Goal: Check status: Check status

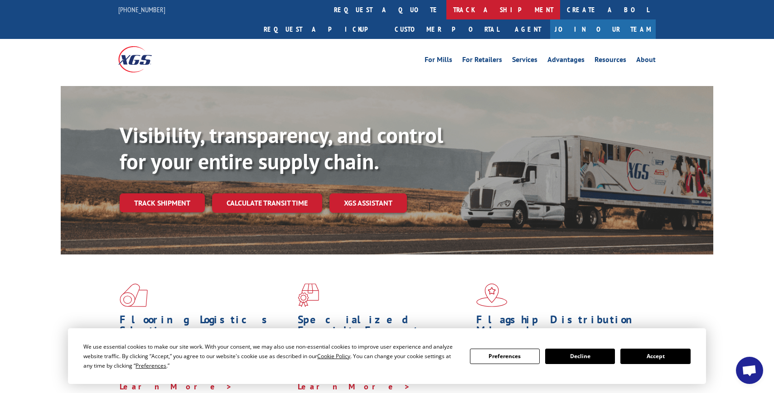
click at [446, 10] on link "track a shipment" at bounding box center [503, 9] width 114 height 19
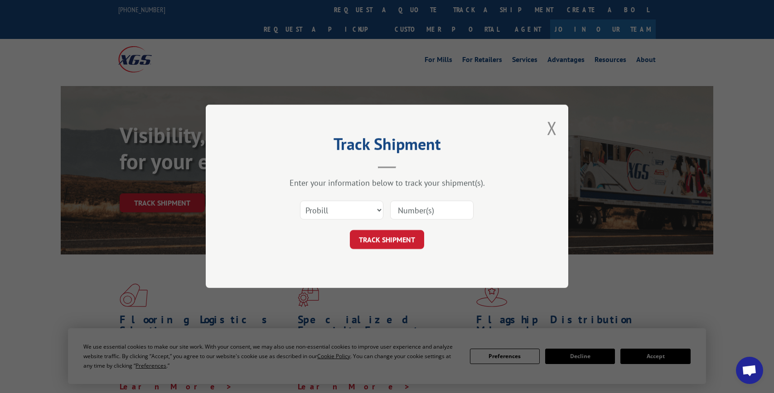
click at [426, 212] on input at bounding box center [431, 210] width 83 height 19
paste input "17014058"
type input "17014058"
click at [402, 247] on button "TRACK SHIPMENT" at bounding box center [387, 240] width 74 height 19
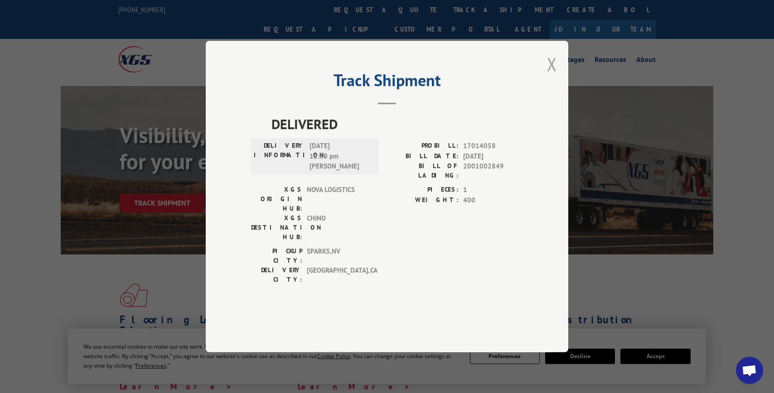
click at [552, 76] on button "Close modal" at bounding box center [552, 64] width 10 height 24
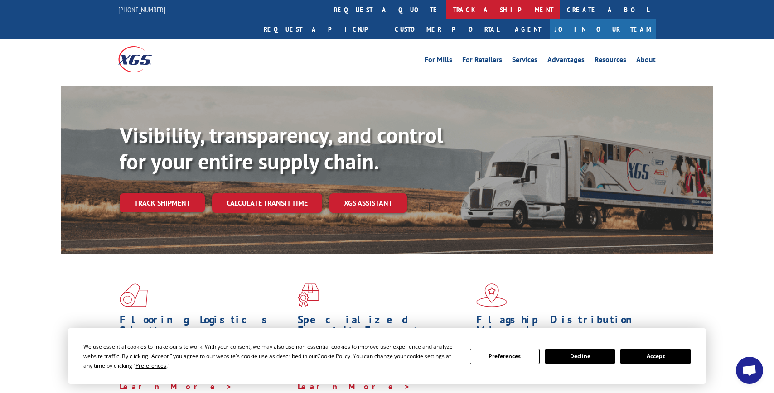
click at [446, 10] on link "track a shipment" at bounding box center [503, 9] width 114 height 19
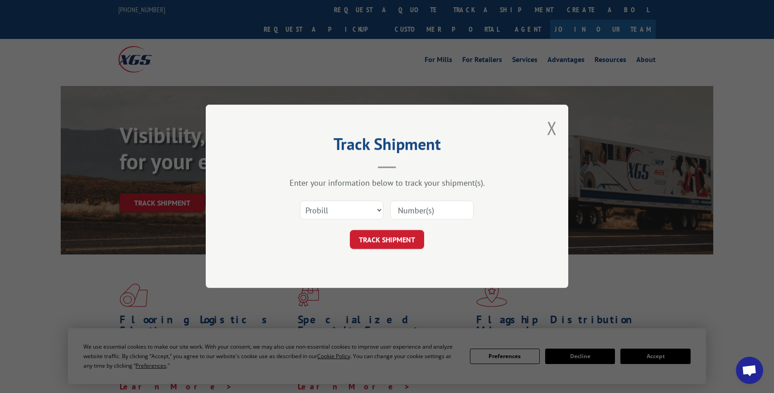
click at [408, 212] on input at bounding box center [431, 210] width 83 height 19
paste input "17014059"
type input "17014059"
click at [373, 238] on button "TRACK SHIPMENT" at bounding box center [387, 240] width 74 height 19
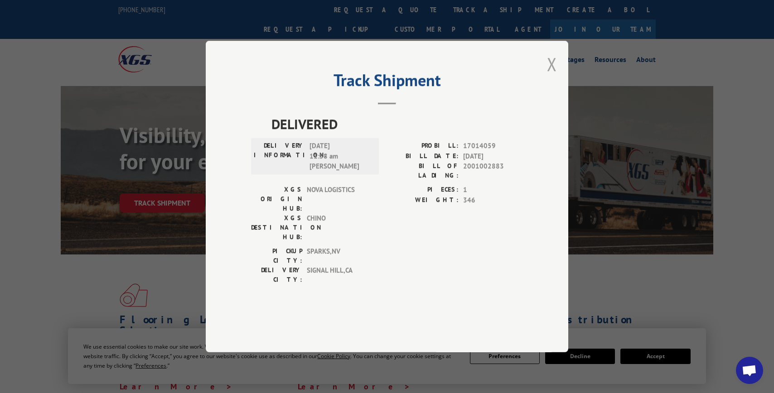
click at [553, 76] on button "Close modal" at bounding box center [552, 64] width 10 height 24
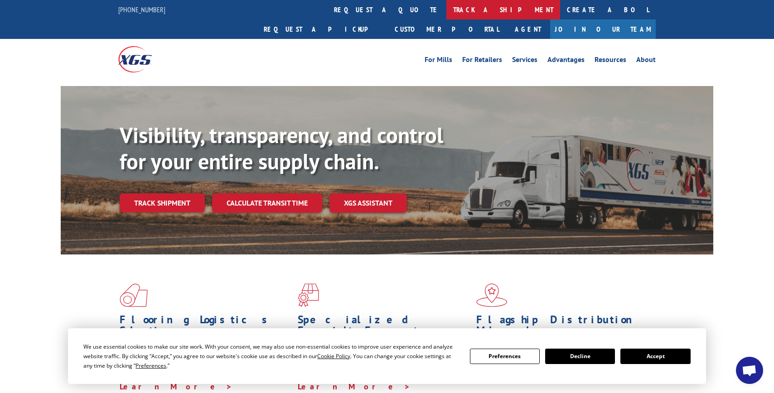
click at [446, 8] on link "track a shipment" at bounding box center [503, 9] width 114 height 19
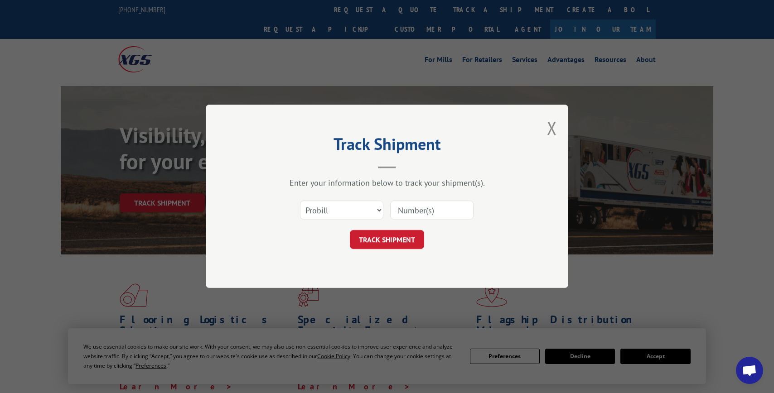
click at [409, 208] on input at bounding box center [431, 210] width 83 height 19
paste input "17014039"
type input "17014039"
click at [390, 235] on button "TRACK SHIPMENT" at bounding box center [387, 240] width 74 height 19
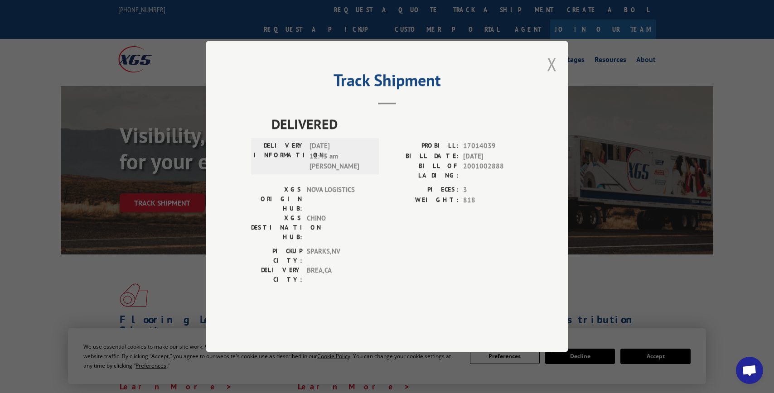
click at [554, 76] on button "Close modal" at bounding box center [552, 64] width 10 height 24
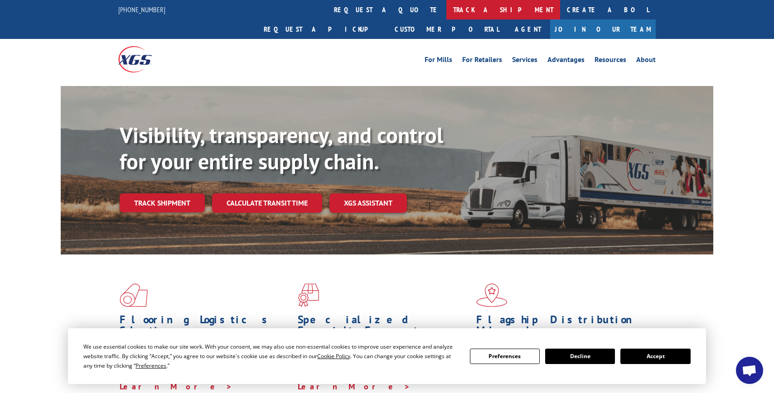
click at [446, 14] on link "track a shipment" at bounding box center [503, 9] width 114 height 19
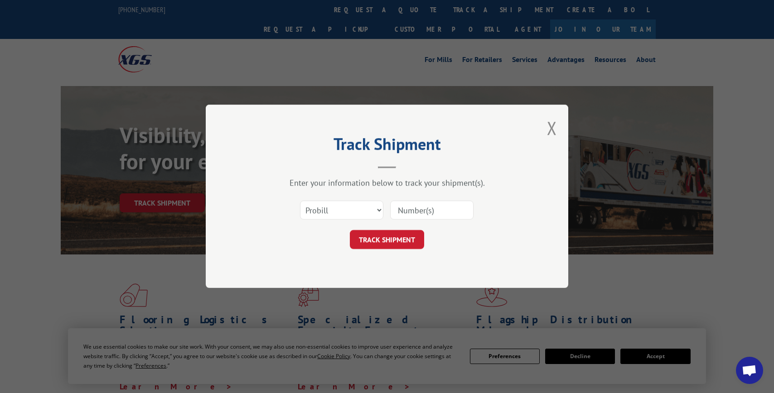
click at [411, 206] on input at bounding box center [431, 210] width 83 height 19
paste input "17014040"
type input "17014040"
click at [402, 241] on button "TRACK SHIPMENT" at bounding box center [387, 240] width 74 height 19
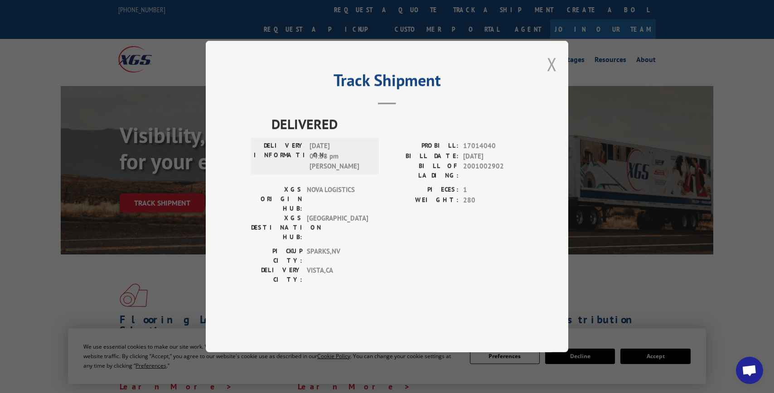
click at [557, 76] on button "Close modal" at bounding box center [552, 64] width 10 height 24
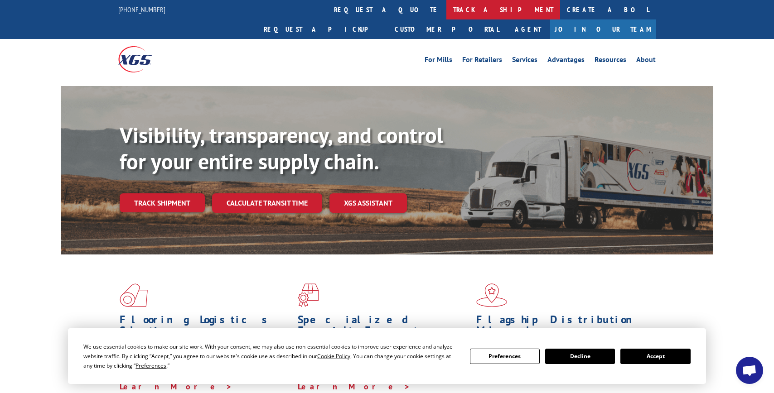
click at [446, 9] on link "track a shipment" at bounding box center [503, 9] width 114 height 19
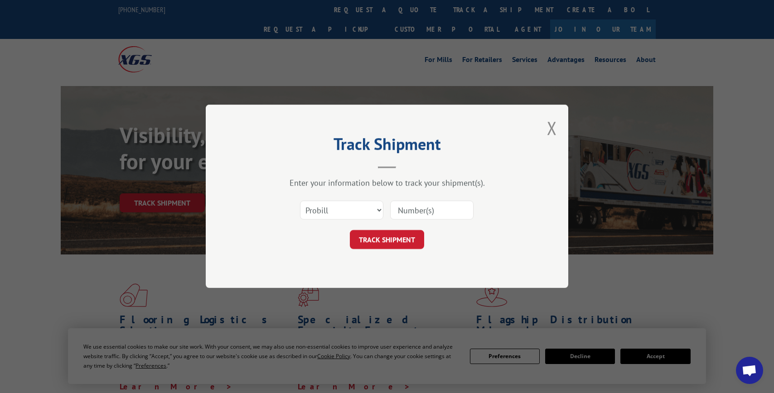
click at [417, 209] on input at bounding box center [431, 210] width 83 height 19
paste input "17014060"
type input "17014060"
click at [408, 240] on button "TRACK SHIPMENT" at bounding box center [387, 240] width 74 height 19
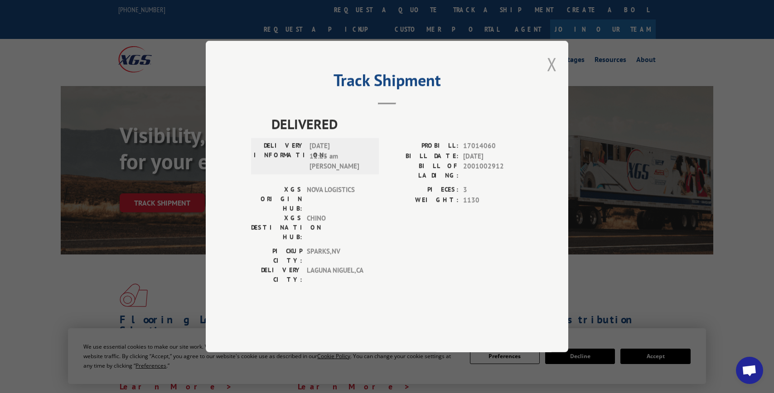
click at [553, 76] on button "Close modal" at bounding box center [552, 64] width 10 height 24
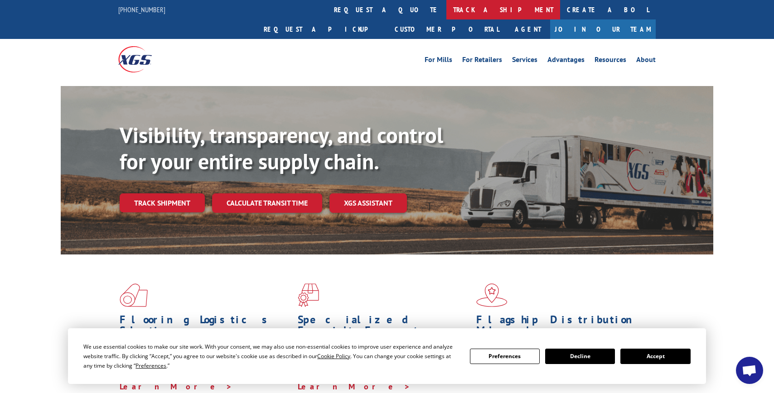
click at [446, 8] on link "track a shipment" at bounding box center [503, 9] width 114 height 19
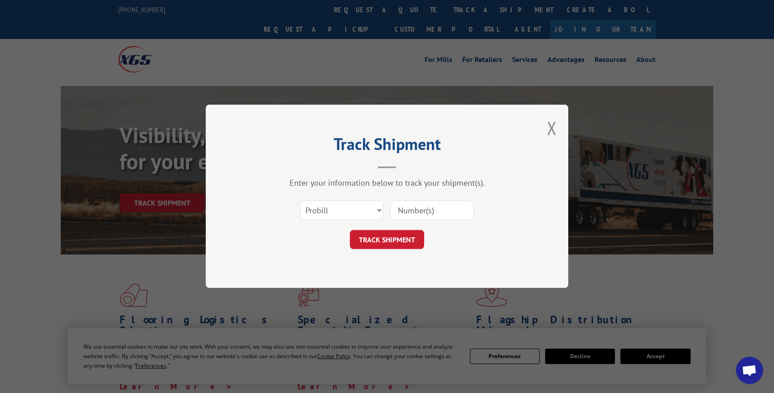
click at [411, 210] on input at bounding box center [431, 210] width 83 height 19
paste input "17014061"
type input "17014061"
click at [400, 240] on button "TRACK SHIPMENT" at bounding box center [387, 240] width 74 height 19
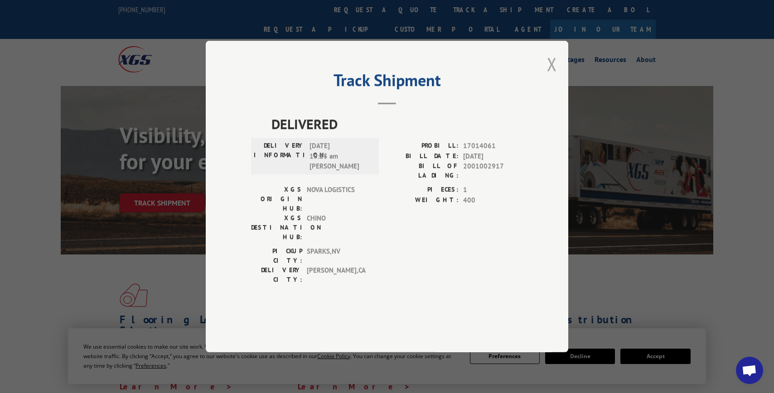
click at [554, 76] on button "Close modal" at bounding box center [552, 64] width 10 height 24
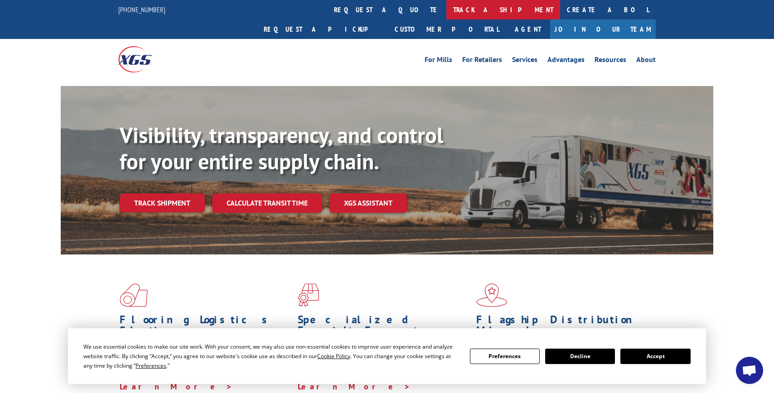
click at [446, 7] on link "track a shipment" at bounding box center [503, 9] width 114 height 19
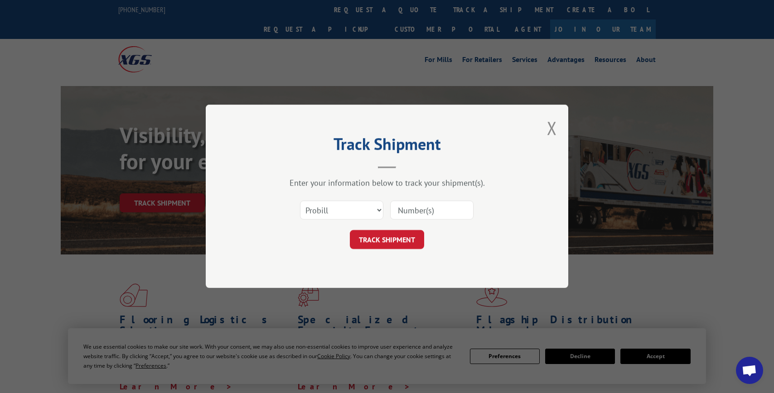
click at [420, 210] on input at bounding box center [431, 210] width 83 height 19
paste input "17014062"
type input "17014062"
click at [398, 235] on button "TRACK SHIPMENT" at bounding box center [387, 240] width 74 height 19
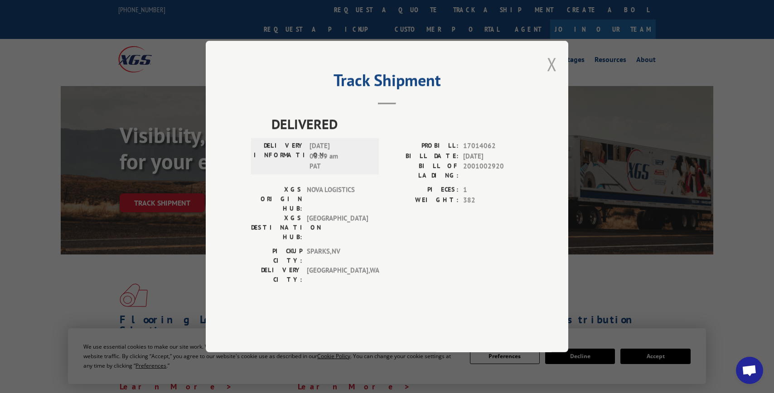
click at [551, 76] on button "Close modal" at bounding box center [552, 64] width 10 height 24
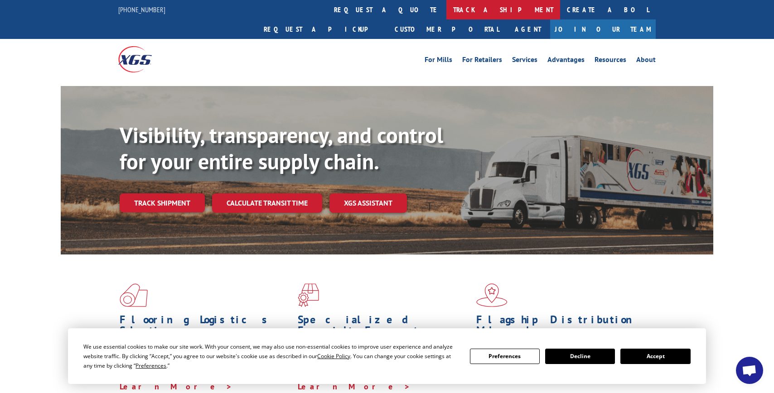
click at [446, 14] on link "track a shipment" at bounding box center [503, 9] width 114 height 19
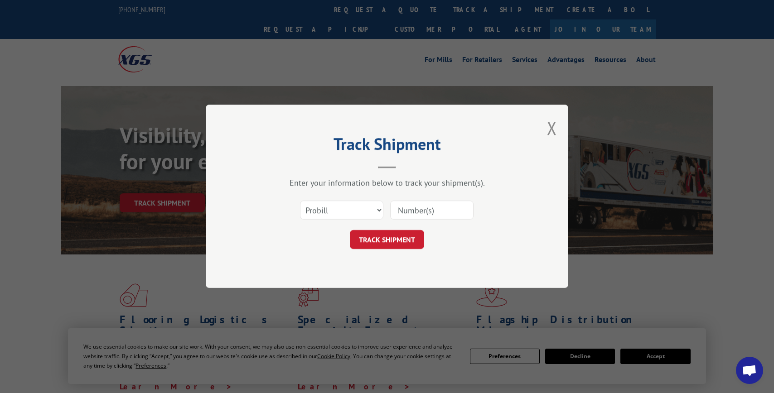
click at [426, 208] on input at bounding box center [431, 210] width 83 height 19
paste input "17014063"
type input "17014063"
click at [404, 237] on button "TRACK SHIPMENT" at bounding box center [387, 240] width 74 height 19
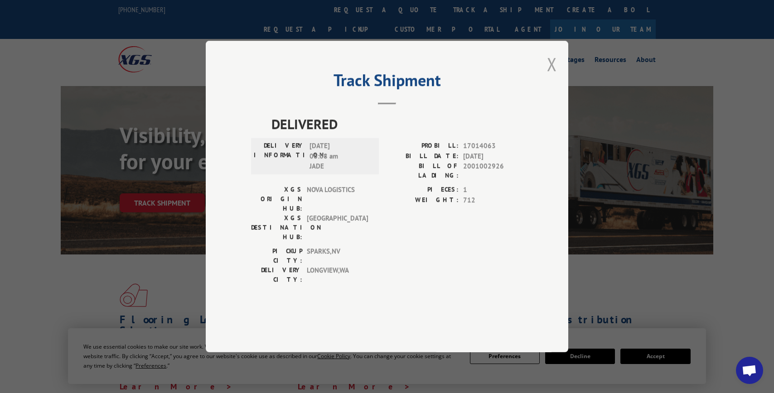
click at [552, 76] on button "Close modal" at bounding box center [552, 64] width 10 height 24
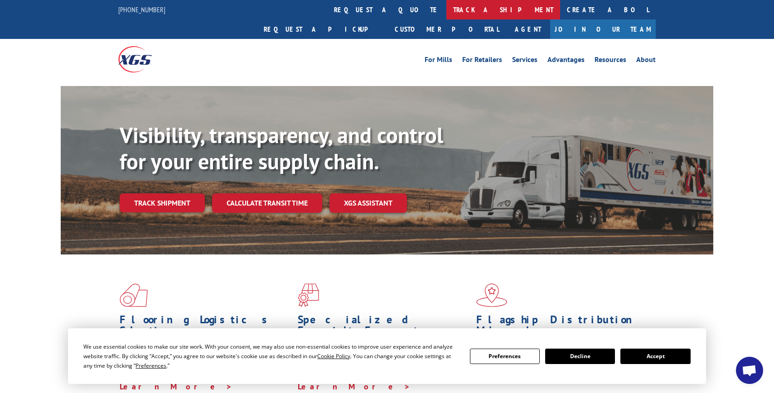
click at [446, 16] on link "track a shipment" at bounding box center [503, 9] width 114 height 19
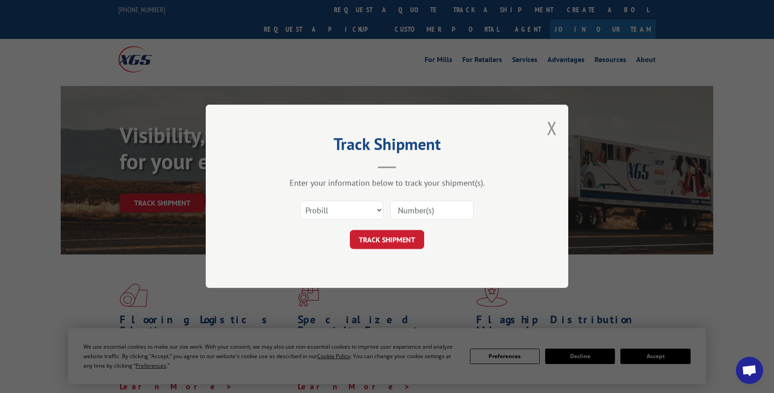
click at [432, 203] on input at bounding box center [431, 210] width 83 height 19
paste input "17013954"
type input "17013954"
click at [393, 235] on button "TRACK SHIPMENT" at bounding box center [387, 240] width 74 height 19
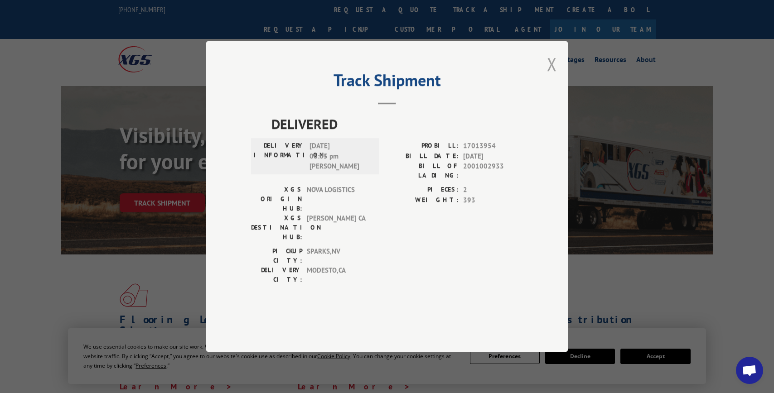
click at [549, 76] on button "Close modal" at bounding box center [552, 64] width 10 height 24
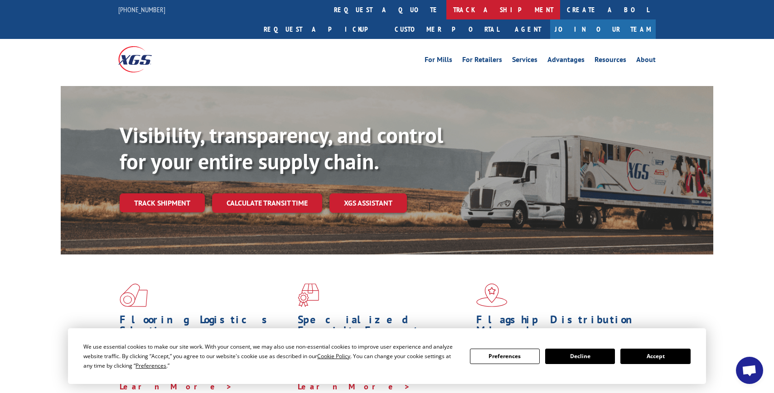
click at [446, 10] on link "track a shipment" at bounding box center [503, 9] width 114 height 19
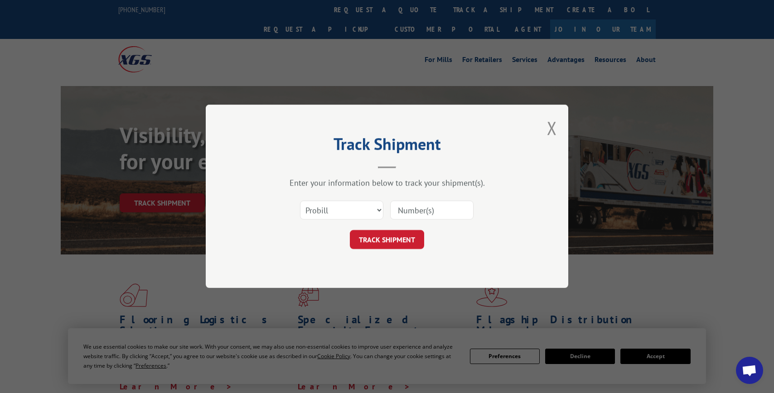
click at [436, 213] on input at bounding box center [431, 210] width 83 height 19
paste input "17014064"
type input "17014064"
click at [395, 245] on button "TRACK SHIPMENT" at bounding box center [387, 240] width 74 height 19
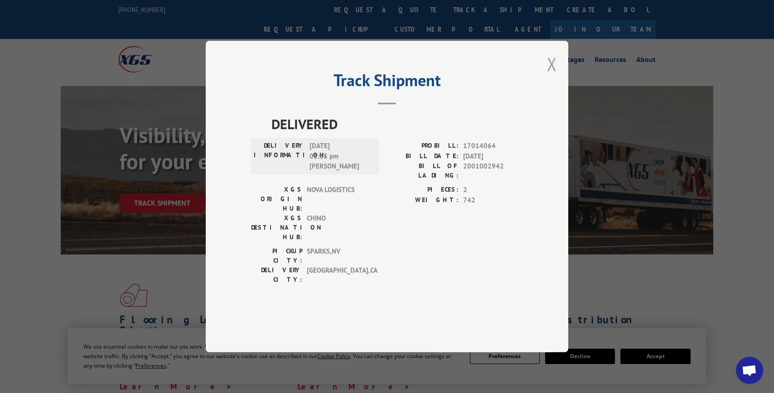
click at [554, 76] on button "Close modal" at bounding box center [552, 64] width 10 height 24
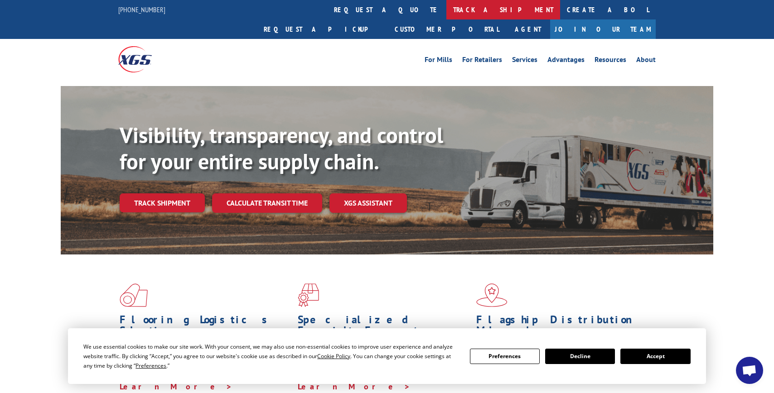
click at [446, 11] on link "track a shipment" at bounding box center [503, 9] width 114 height 19
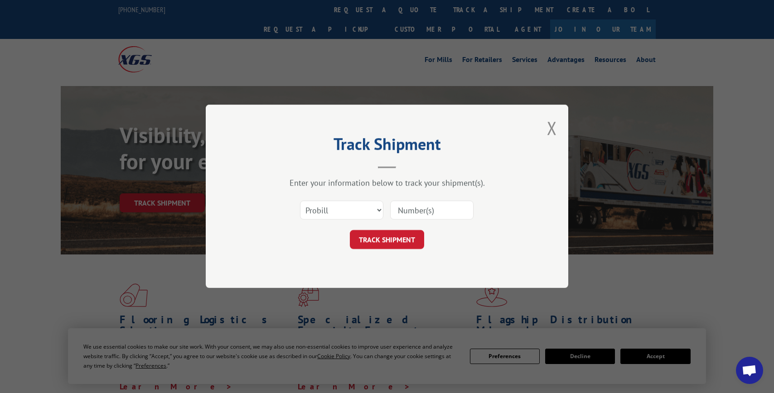
click at [426, 213] on input at bounding box center [431, 210] width 83 height 19
paste input "17014149"
type input "17014149"
click at [402, 236] on button "TRACK SHIPMENT" at bounding box center [387, 240] width 74 height 19
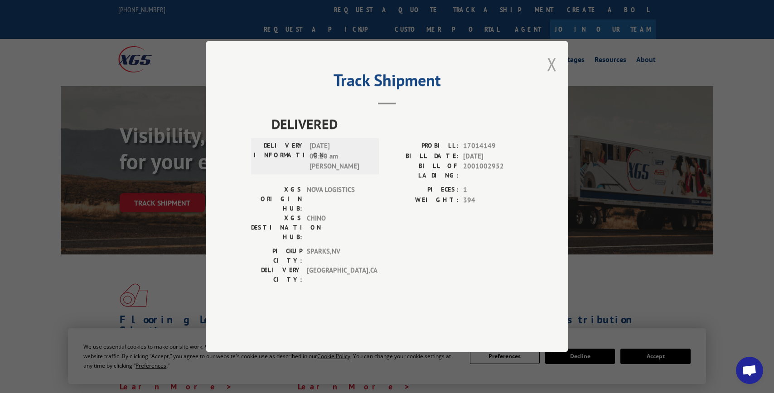
click at [549, 76] on button "Close modal" at bounding box center [552, 64] width 10 height 24
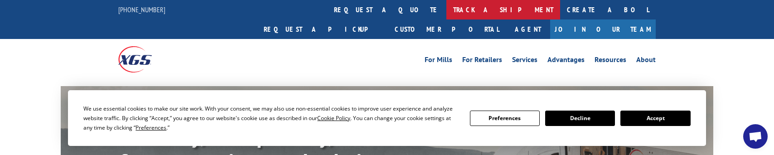
click at [446, 5] on link "track a shipment" at bounding box center [503, 9] width 114 height 19
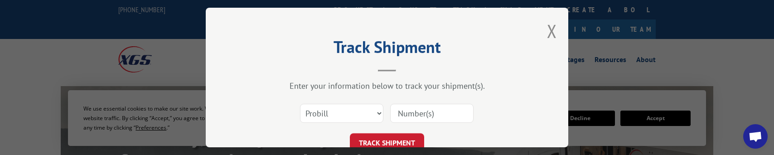
click at [420, 115] on input at bounding box center [431, 113] width 83 height 19
paste input "17014041"
type input "17014041"
click at [402, 139] on button "TRACK SHIPMENT" at bounding box center [387, 142] width 74 height 19
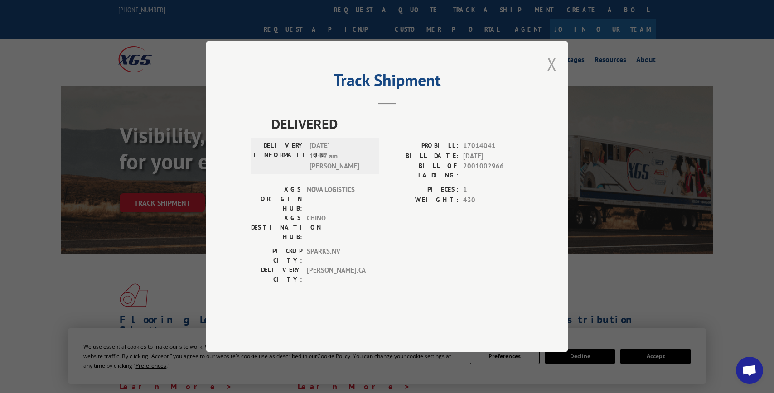
click at [550, 76] on button "Close modal" at bounding box center [552, 64] width 10 height 24
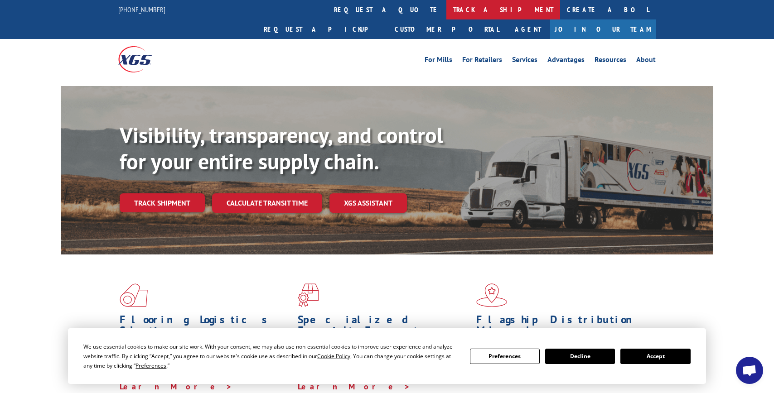
click at [446, 8] on link "track a shipment" at bounding box center [503, 9] width 114 height 19
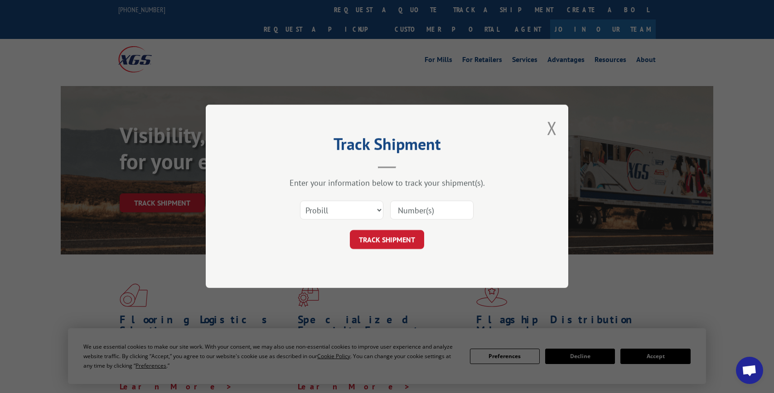
click at [416, 209] on input at bounding box center [431, 210] width 83 height 19
paste input "17014065"
type input "17014065"
click at [369, 242] on button "TRACK SHIPMENT" at bounding box center [387, 240] width 74 height 19
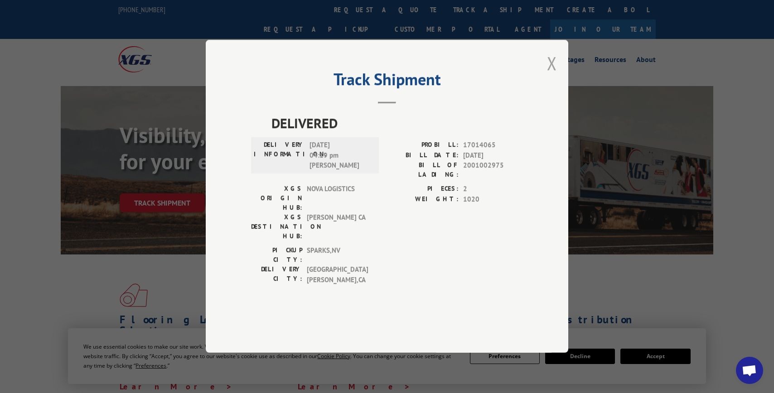
click at [552, 75] on button "Close modal" at bounding box center [552, 63] width 10 height 24
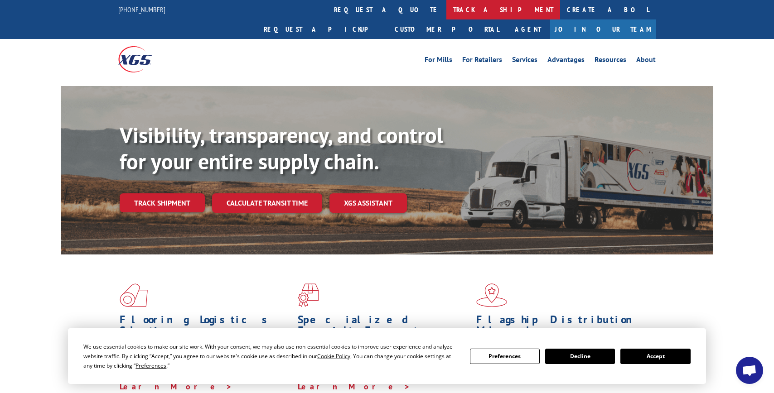
click at [446, 10] on link "track a shipment" at bounding box center [503, 9] width 114 height 19
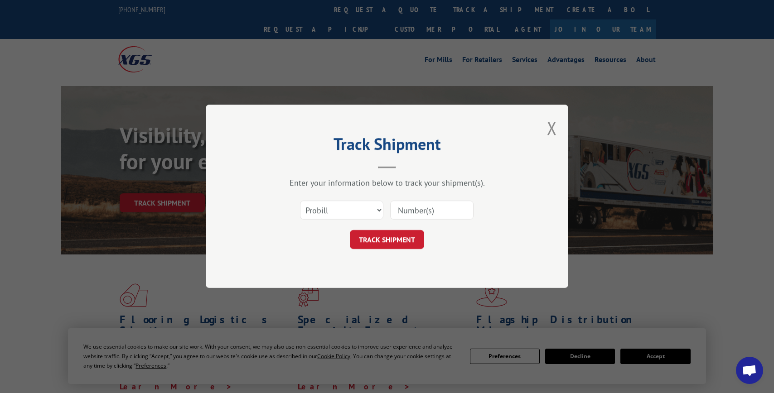
click at [430, 207] on input at bounding box center [431, 210] width 83 height 19
paste input "17014042"
type input "17014042"
click at [402, 243] on button "TRACK SHIPMENT" at bounding box center [387, 240] width 74 height 19
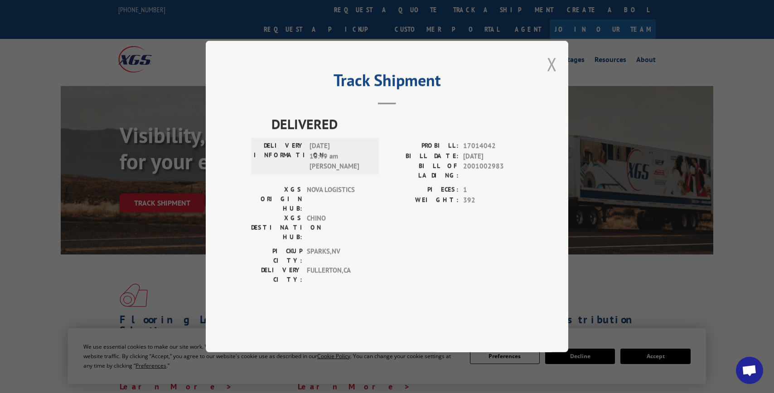
click at [553, 76] on button "Close modal" at bounding box center [552, 64] width 10 height 24
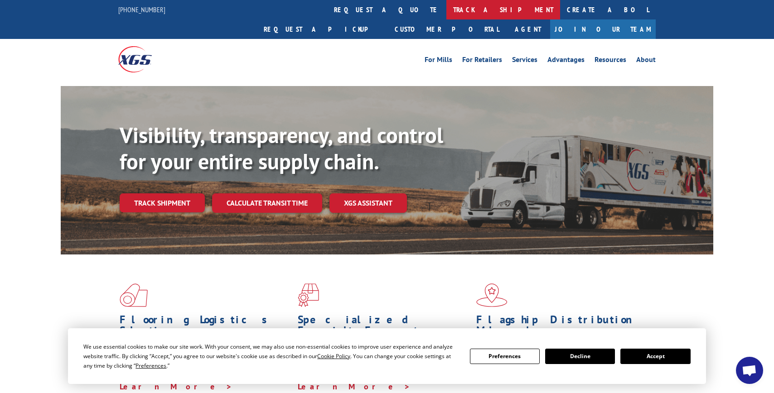
click at [446, 10] on link "track a shipment" at bounding box center [503, 9] width 114 height 19
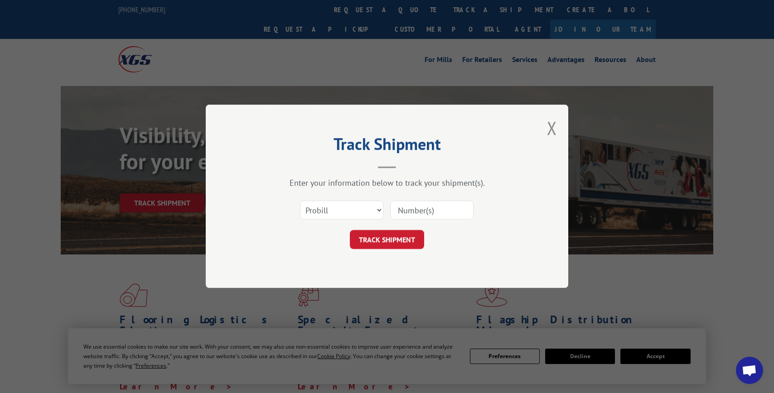
click at [441, 206] on input at bounding box center [431, 210] width 83 height 19
paste input "17014043"
type input "17014043"
click at [394, 246] on button "TRACK SHIPMENT" at bounding box center [387, 240] width 74 height 19
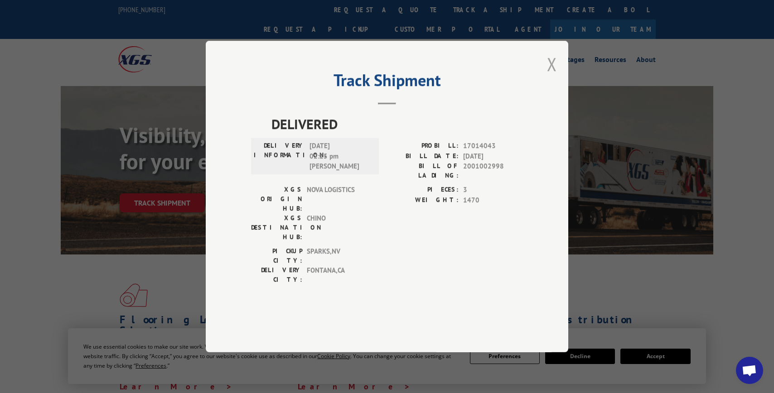
click at [553, 76] on button "Close modal" at bounding box center [552, 64] width 10 height 24
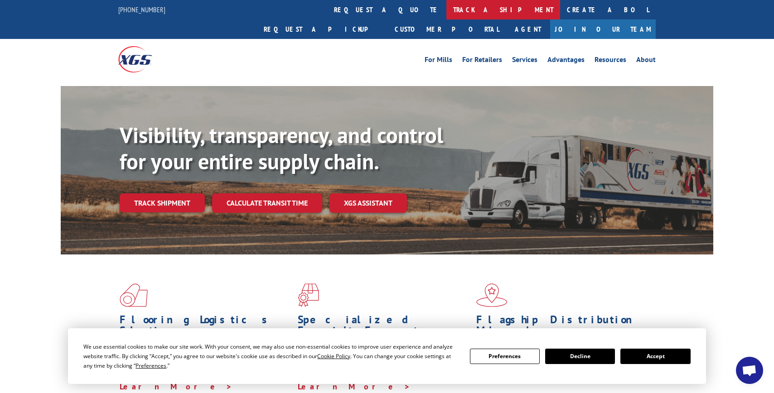
click at [446, 6] on link "track a shipment" at bounding box center [503, 9] width 114 height 19
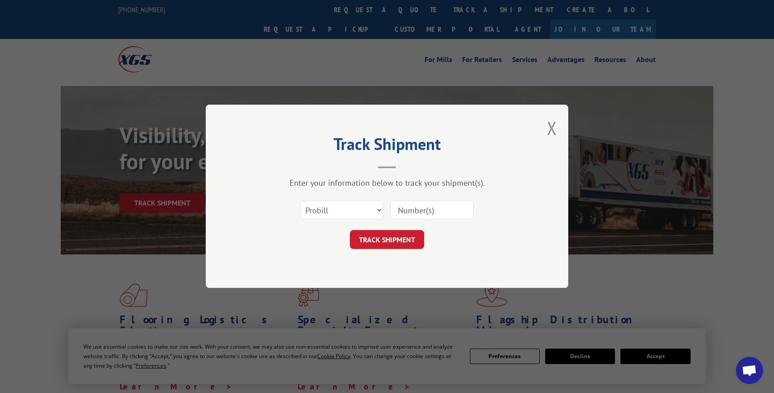
click at [428, 206] on input at bounding box center [431, 210] width 83 height 19
paste input "17014024"
type input "17014024"
click at [407, 241] on button "TRACK SHIPMENT" at bounding box center [387, 240] width 74 height 19
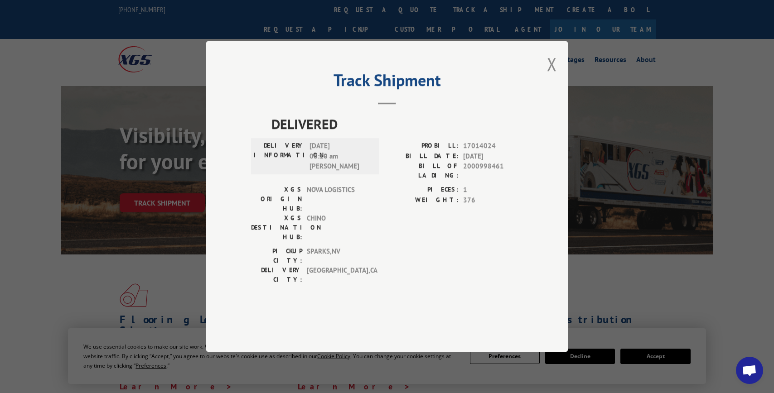
click at [407, 247] on div "PICKUP CITY: [GEOGRAPHIC_DATA] , [GEOGRAPHIC_DATA] DELIVERY CITY: [GEOGRAPHIC_D…" at bounding box center [387, 268] width 272 height 43
click at [552, 76] on button "Close modal" at bounding box center [552, 64] width 10 height 24
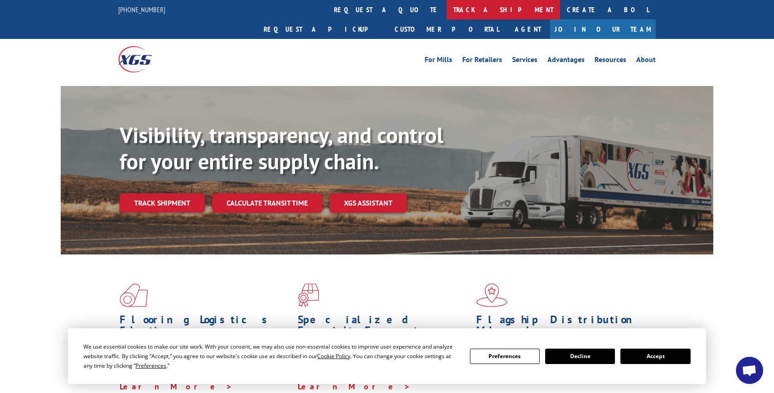
click at [446, 9] on link "track a shipment" at bounding box center [503, 9] width 114 height 19
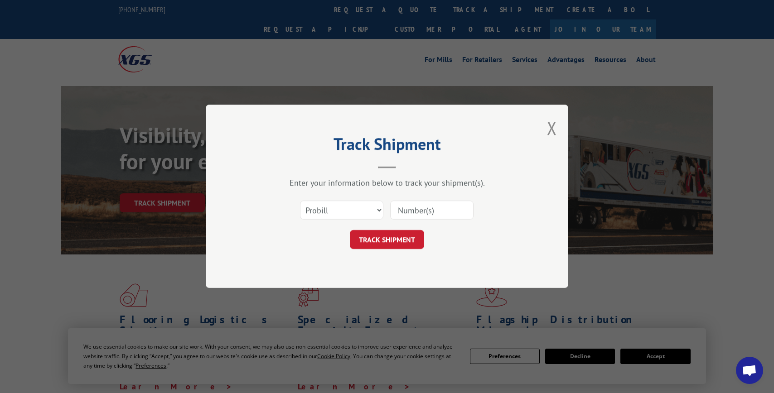
click at [424, 212] on input at bounding box center [431, 210] width 83 height 19
type input "v"
paste input "17014022"
type input "17014022"
click at [385, 246] on button "TRACK SHIPMENT" at bounding box center [387, 240] width 74 height 19
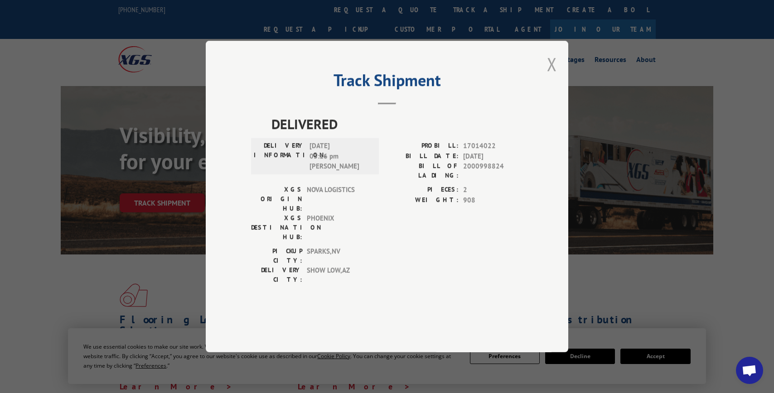
click at [551, 76] on button "Close modal" at bounding box center [552, 64] width 10 height 24
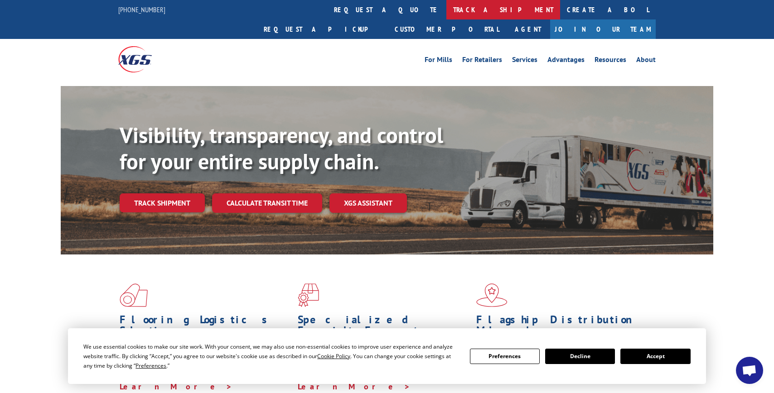
click at [446, 13] on link "track a shipment" at bounding box center [503, 9] width 114 height 19
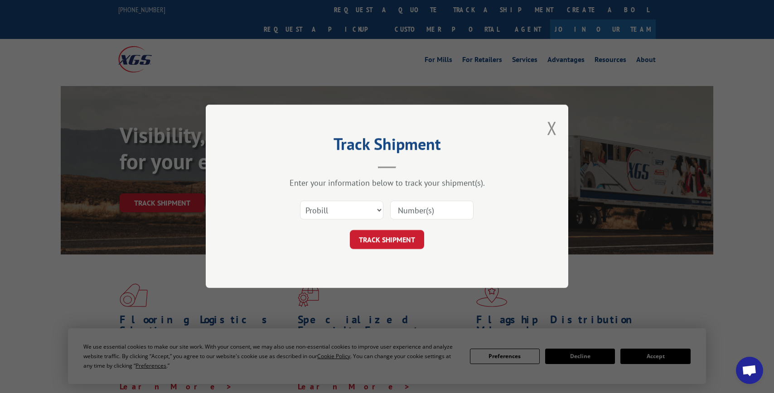
click at [417, 204] on input at bounding box center [431, 210] width 83 height 19
paste input "17014023"
type input "17014023"
click at [397, 248] on button "TRACK SHIPMENT" at bounding box center [387, 240] width 74 height 19
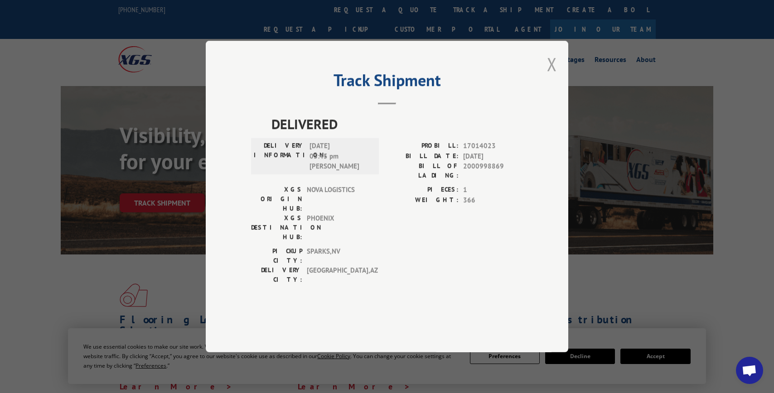
click at [551, 76] on button "Close modal" at bounding box center [552, 64] width 10 height 24
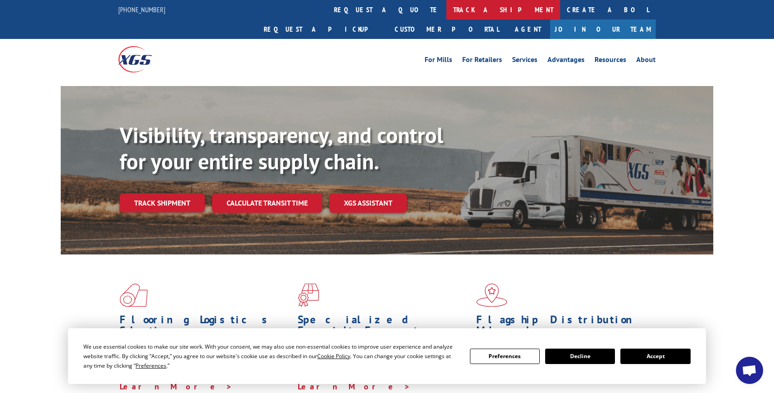
click at [446, 11] on link "track a shipment" at bounding box center [503, 9] width 114 height 19
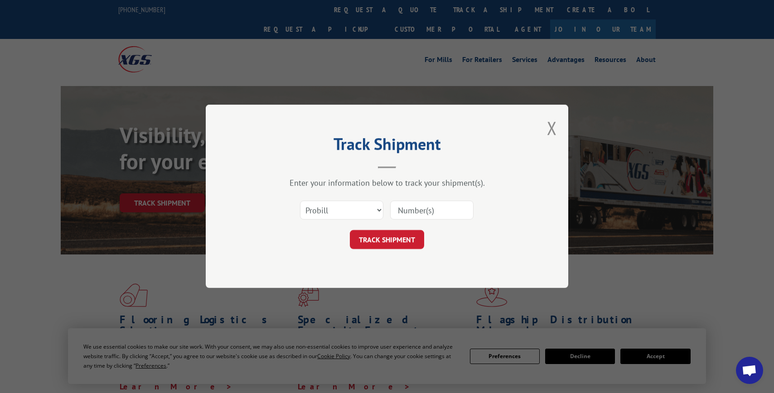
click at [412, 213] on input at bounding box center [431, 210] width 83 height 19
paste input "17013944"
type input "17013944"
click at [393, 238] on button "TRACK SHIPMENT" at bounding box center [387, 240] width 74 height 19
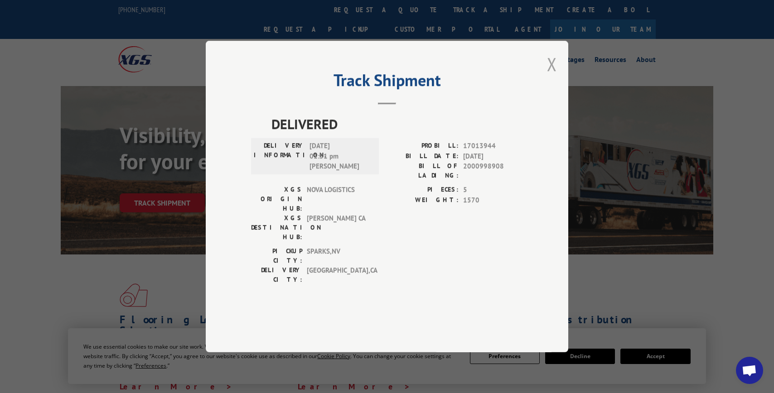
click at [555, 76] on button "Close modal" at bounding box center [552, 64] width 10 height 24
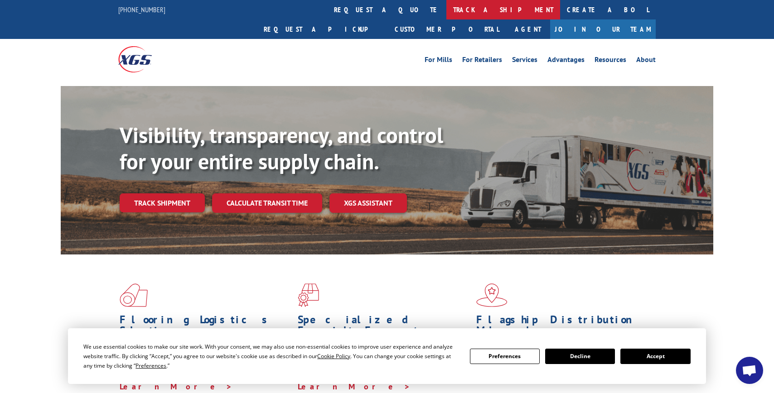
click at [446, 9] on link "track a shipment" at bounding box center [503, 9] width 114 height 19
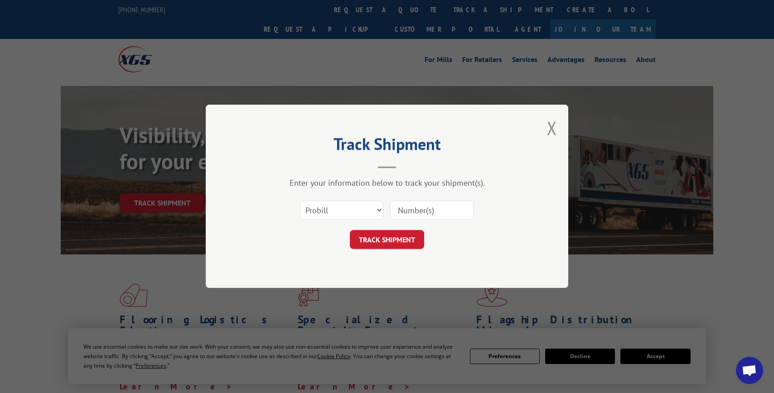
click at [426, 207] on input at bounding box center [431, 210] width 83 height 19
paste input "17013943"
type input "17013943"
click at [409, 237] on button "TRACK SHIPMENT" at bounding box center [387, 240] width 74 height 19
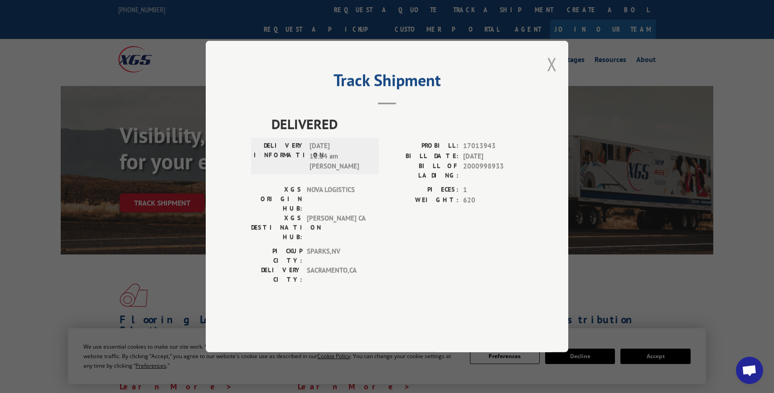
click at [554, 76] on button "Close modal" at bounding box center [552, 64] width 10 height 24
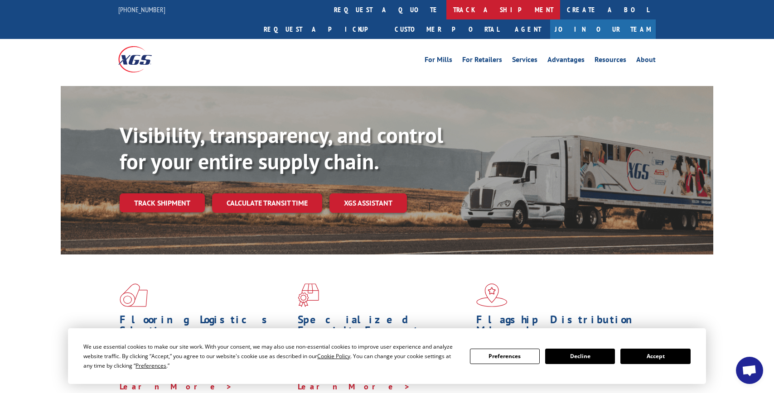
click at [446, 17] on link "track a shipment" at bounding box center [503, 9] width 114 height 19
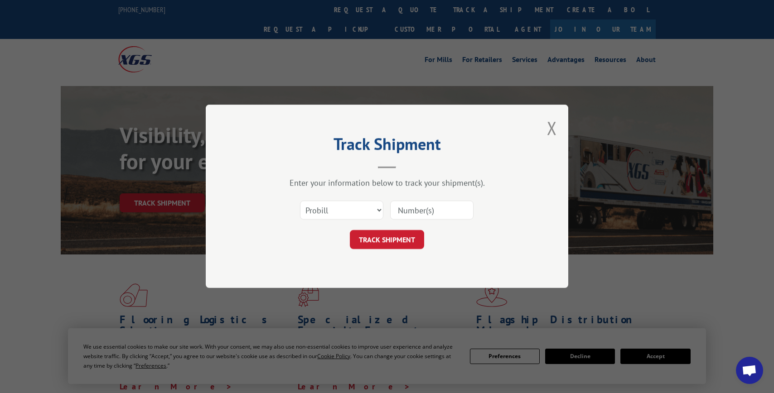
click at [436, 211] on input at bounding box center [431, 210] width 83 height 19
paste input "17014025"
type input "17014025"
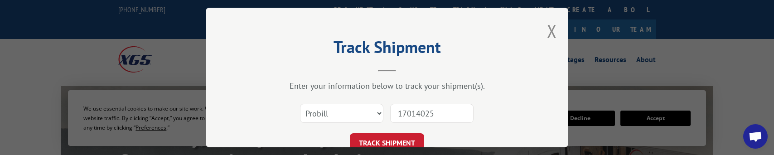
scroll to position [37, 0]
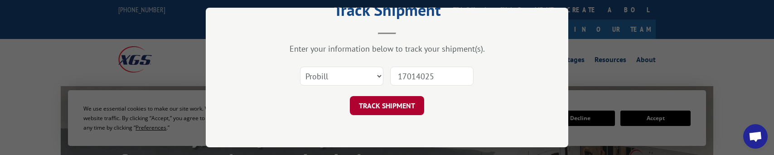
click at [385, 108] on button "TRACK SHIPMENT" at bounding box center [387, 105] width 74 height 19
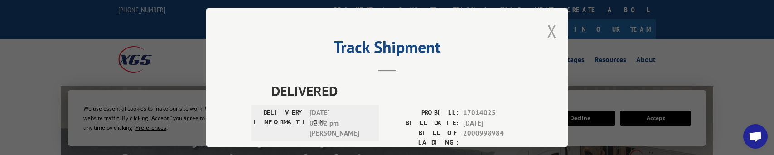
click at [549, 32] on button "Close modal" at bounding box center [552, 31] width 10 height 24
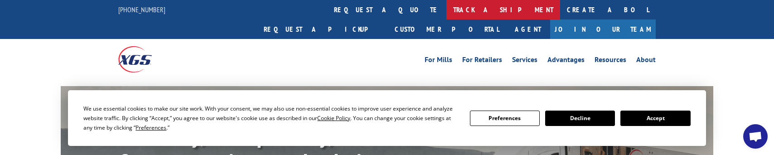
click at [446, 8] on link "track a shipment" at bounding box center [503, 9] width 114 height 19
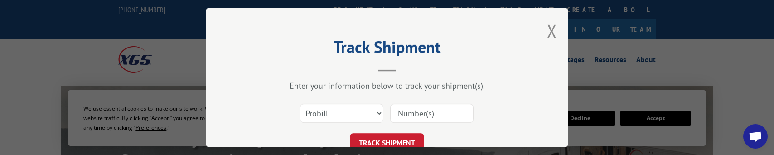
click at [444, 115] on input at bounding box center [431, 113] width 83 height 19
paste input "17013955"
type input "17013955"
click at [404, 139] on button "TRACK SHIPMENT" at bounding box center [387, 142] width 74 height 19
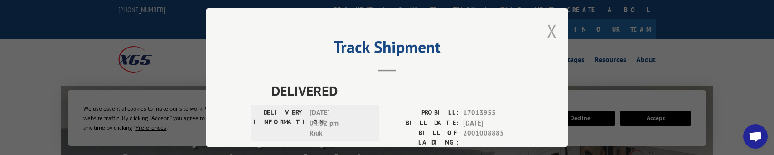
click at [553, 30] on button "Close modal" at bounding box center [552, 31] width 10 height 24
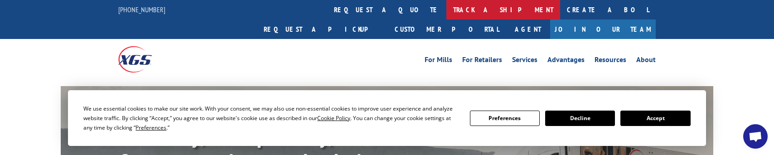
click at [446, 6] on link "track a shipment" at bounding box center [503, 9] width 114 height 19
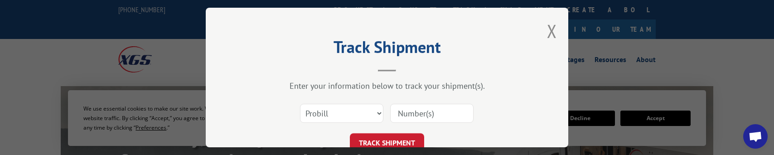
click at [418, 112] on input at bounding box center [431, 113] width 83 height 19
paste input "17014101"
type input "17014101"
click at [394, 141] on button "TRACK SHIPMENT" at bounding box center [387, 142] width 74 height 19
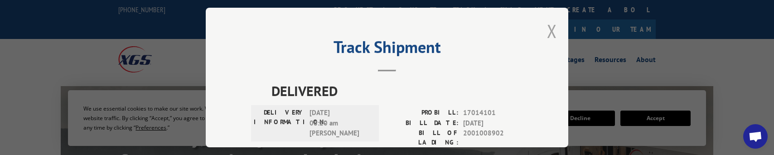
click at [553, 33] on button "Close modal" at bounding box center [552, 31] width 10 height 24
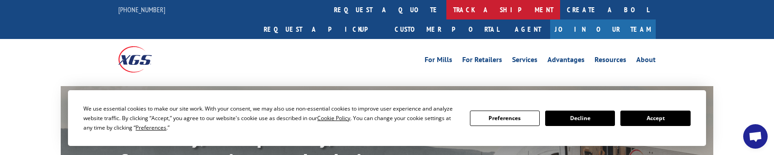
click at [446, 10] on link "track a shipment" at bounding box center [503, 9] width 114 height 19
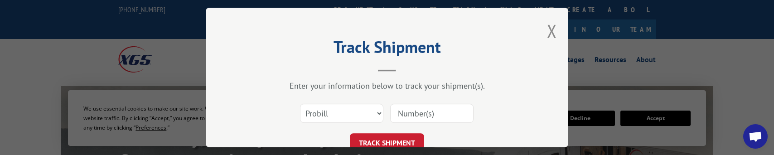
click at [443, 108] on input at bounding box center [431, 113] width 83 height 19
paste input "17014107"
type input "17014107"
click button "TRACK SHIPMENT" at bounding box center [387, 142] width 74 height 19
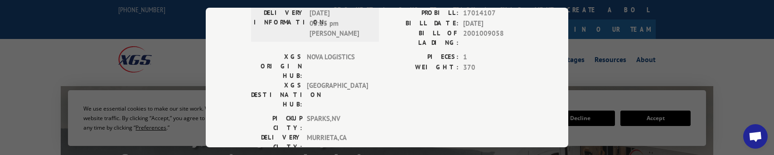
scroll to position [102, 0]
